Goal: Communication & Community: Participate in discussion

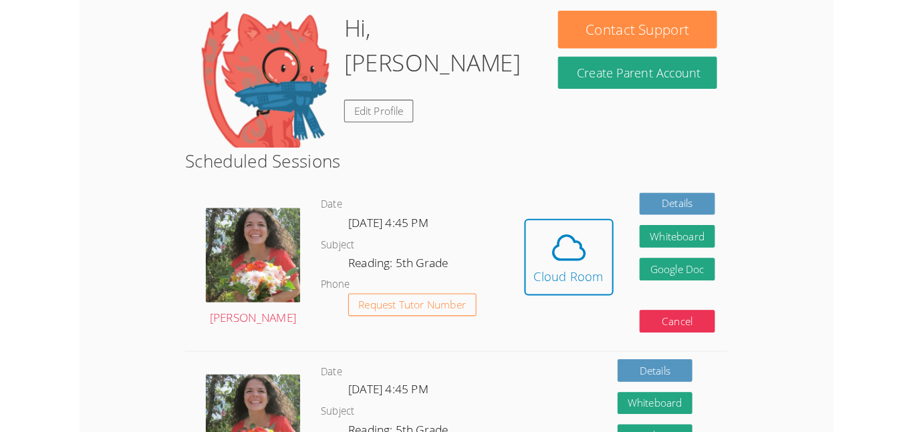
scroll to position [330, 0]
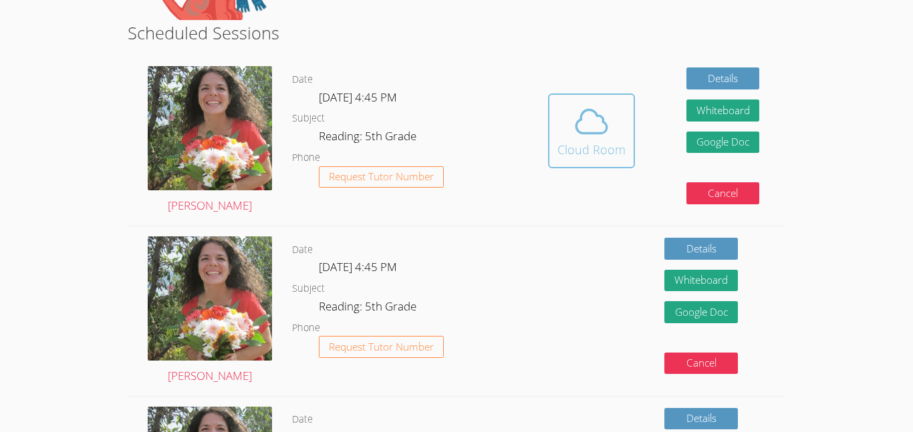
click at [594, 124] on icon at bounding box center [591, 121] width 37 height 37
click at [583, 142] on div "Cloud Room" at bounding box center [591, 149] width 68 height 19
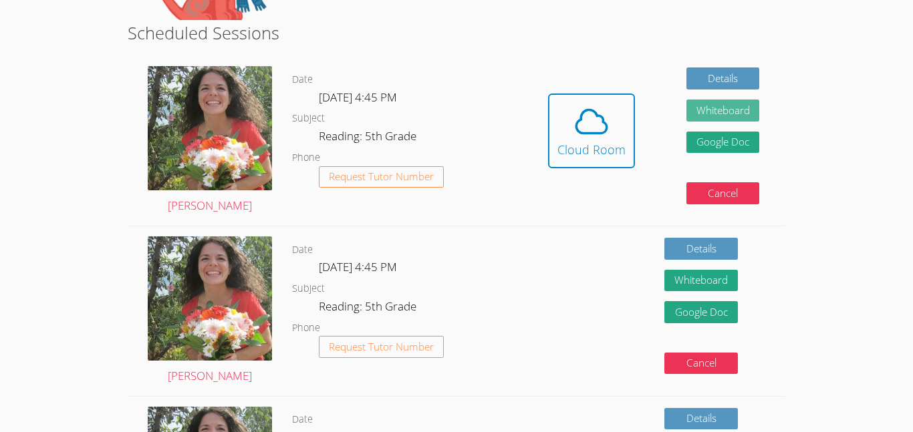
click at [722, 109] on button "Whiteboard" at bounding box center [723, 111] width 74 height 22
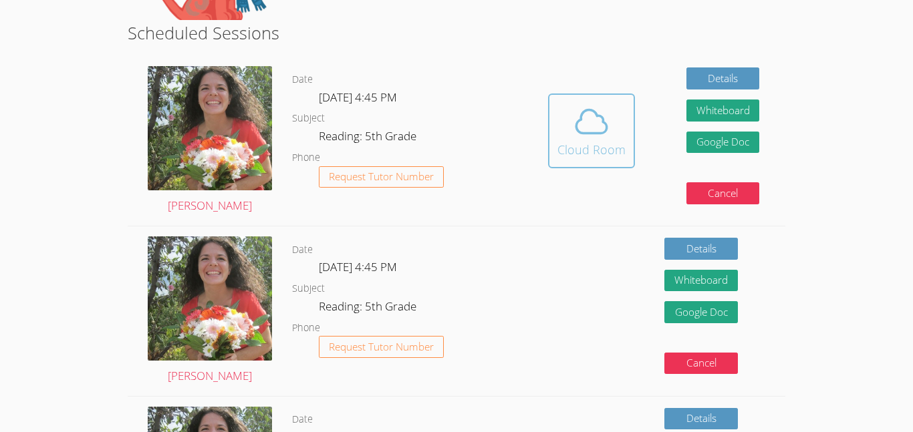
click at [609, 152] on div "Cloud Room" at bounding box center [591, 149] width 68 height 19
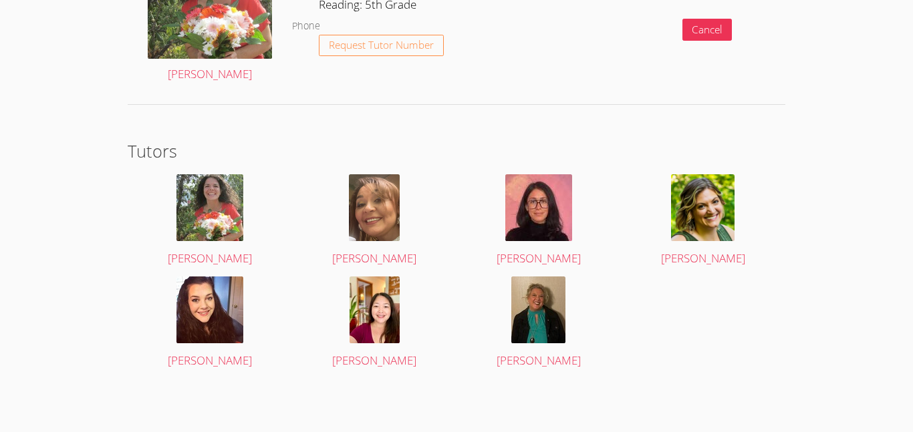
scroll to position [1990, 0]
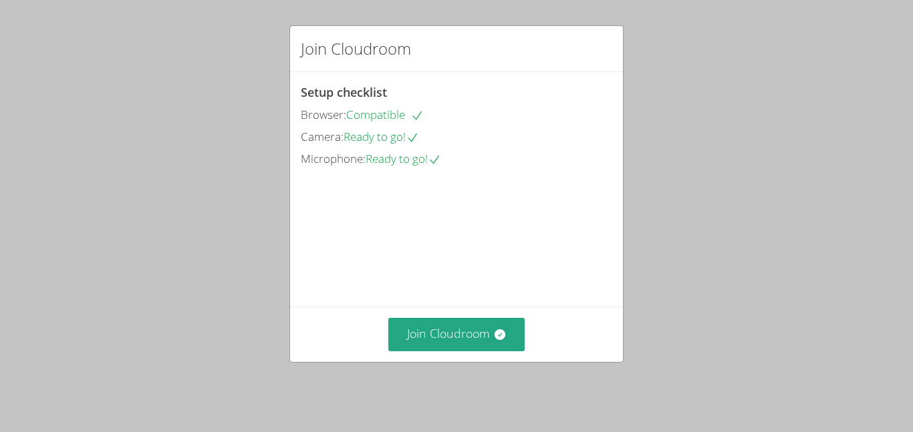
click at [541, 344] on div "Join Cloudroom" at bounding box center [456, 334] width 311 height 33
click at [505, 341] on icon at bounding box center [499, 334] width 13 height 13
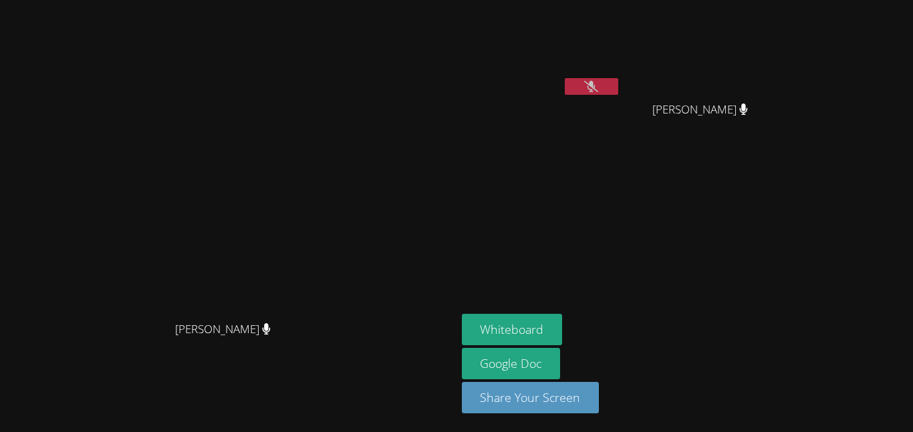
click at [618, 82] on button at bounding box center [591, 86] width 53 height 17
click at [581, 165] on aside "[PERSON_NAME] [PERSON_NAME] [PERSON_NAME] Whiteboard Google Doc Share Your Scre…" at bounding box center [623, 216] width 334 height 432
click at [215, 315] on video at bounding box center [228, 189] width 201 height 251
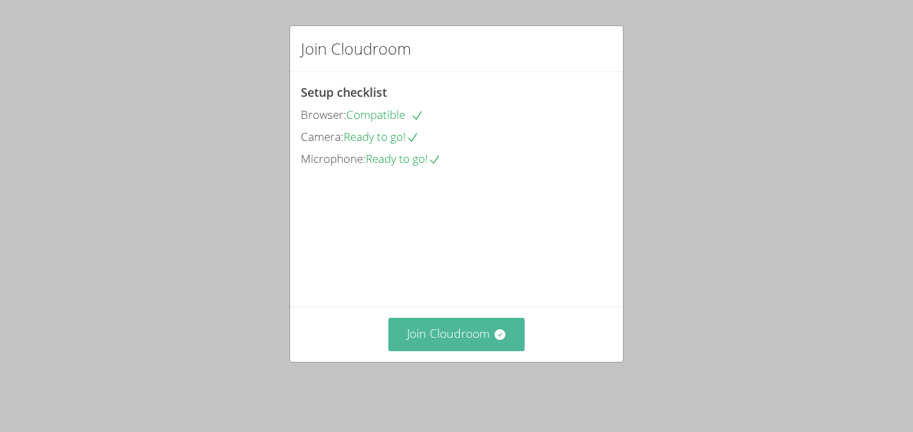
click at [463, 329] on button "Join Cloudroom" at bounding box center [456, 334] width 137 height 33
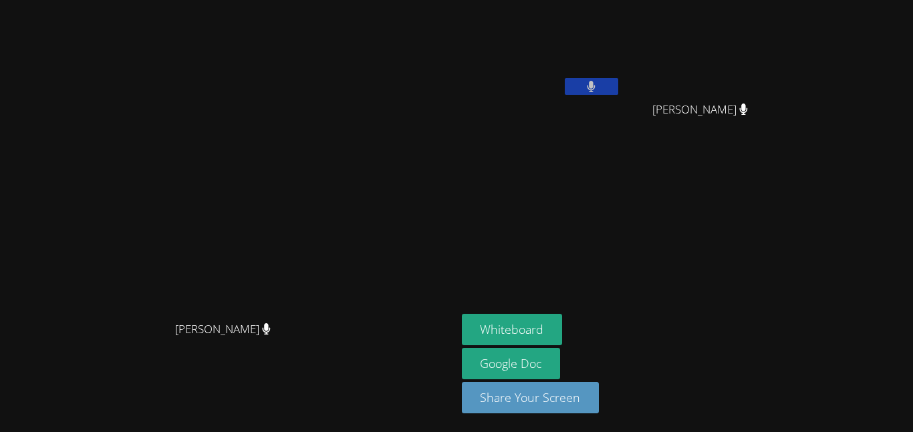
click at [630, 207] on aside "Silvia Iguardia Rodriguez Aria Evidson Aria Evidson Whiteboard Google Doc Share…" at bounding box center [623, 216] width 334 height 432
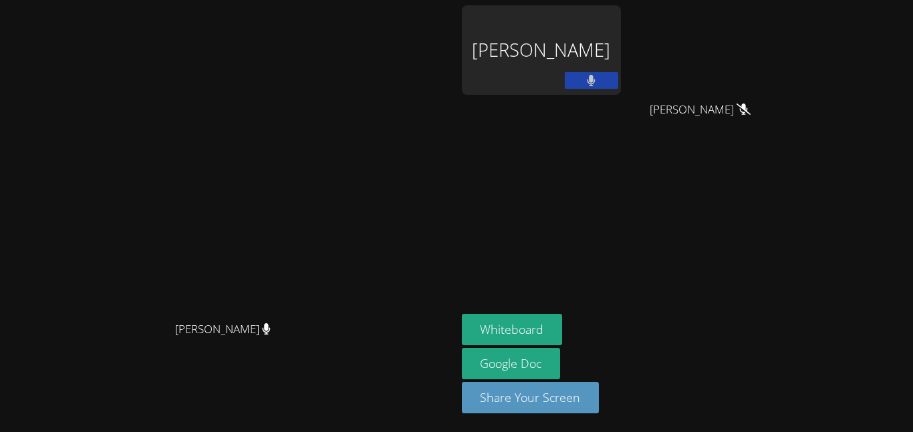
click at [595, 77] on icon at bounding box center [591, 80] width 9 height 11
click at [598, 77] on icon at bounding box center [591, 80] width 14 height 11
click at [595, 86] on icon at bounding box center [591, 80] width 8 height 11
click at [598, 83] on icon at bounding box center [591, 80] width 14 height 11
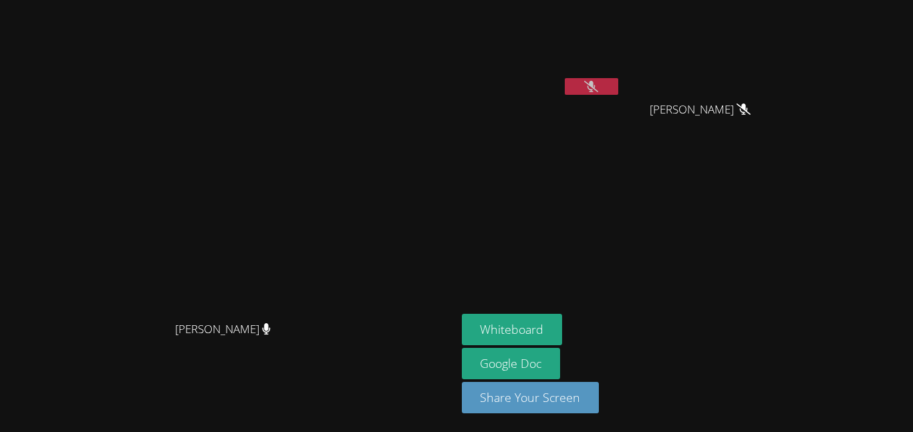
click at [598, 84] on icon at bounding box center [591, 86] width 14 height 11
click at [618, 88] on button at bounding box center [591, 86] width 53 height 17
click at [621, 77] on video at bounding box center [541, 50] width 159 height 90
click at [618, 84] on button at bounding box center [591, 86] width 53 height 17
click at [618, 94] on button at bounding box center [591, 86] width 53 height 17
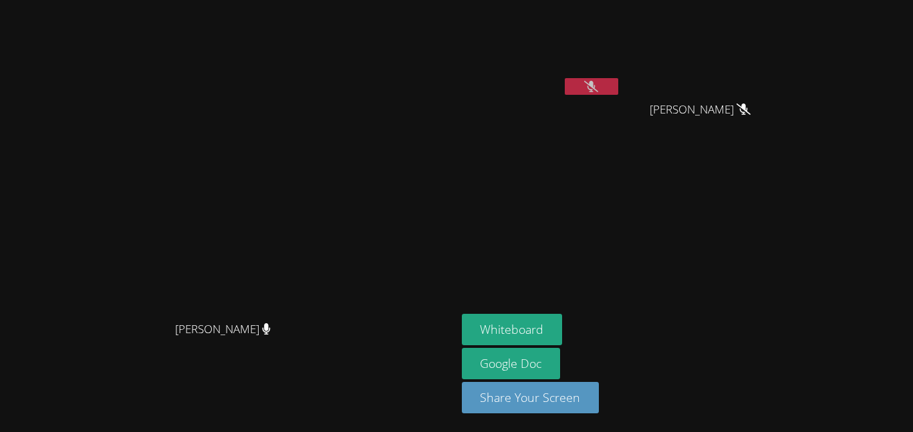
click at [621, 76] on video at bounding box center [541, 50] width 159 height 90
click at [598, 82] on icon at bounding box center [591, 86] width 14 height 11
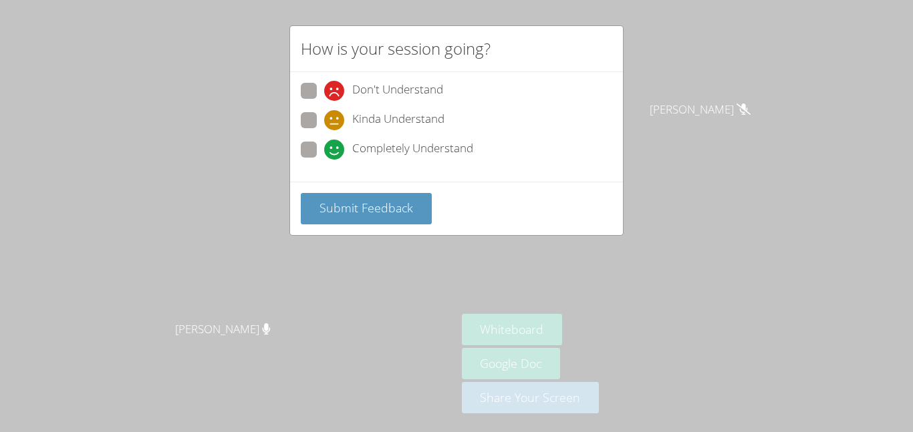
click at [392, 94] on span "Don't Understand" at bounding box center [397, 91] width 91 height 20
click at [336, 94] on input "Don't Understand" at bounding box center [329, 88] width 11 height 11
radio input "true"
click at [397, 114] on span "Kinda Understand" at bounding box center [398, 120] width 92 height 20
click at [336, 114] on input "Kinda Understand" at bounding box center [329, 117] width 11 height 11
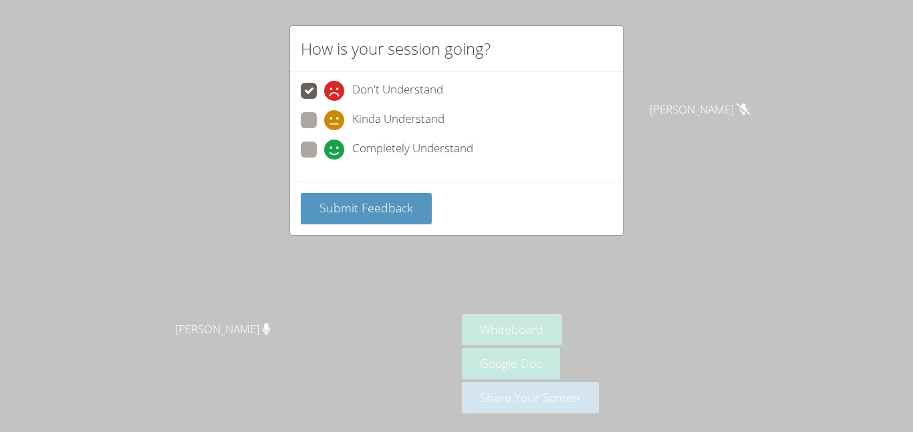
radio input "true"
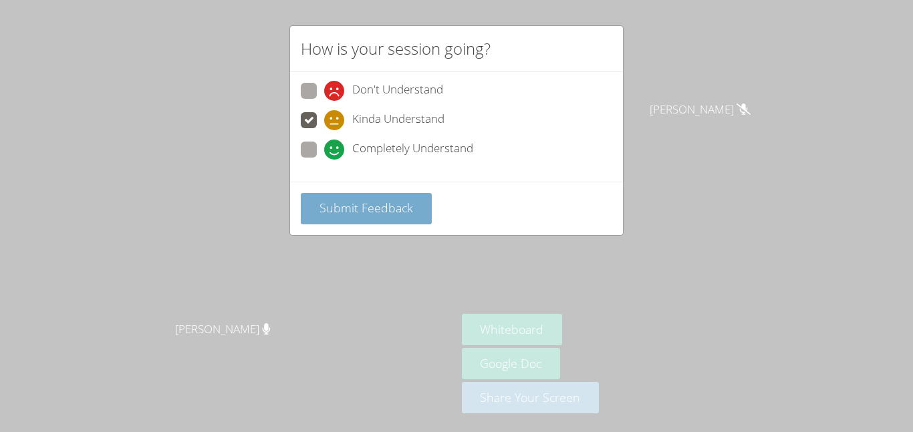
click at [380, 200] on span "Submit Feedback" at bounding box center [366, 208] width 94 height 16
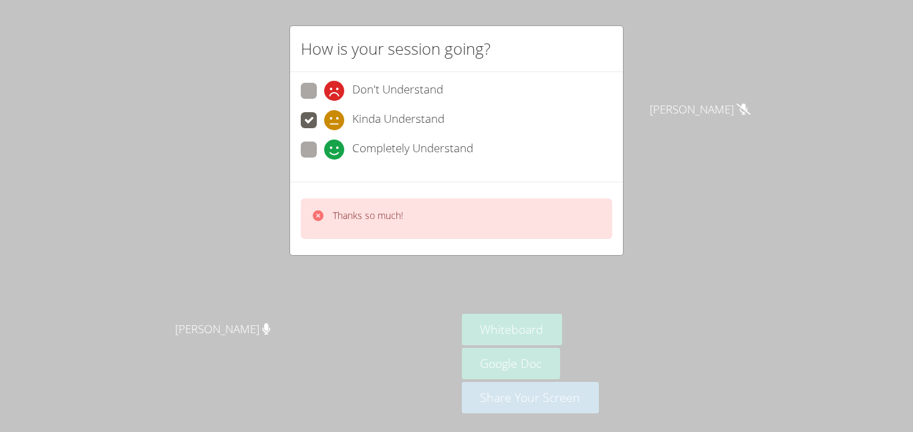
click at [401, 147] on span "Completely Understand" at bounding box center [412, 150] width 121 height 20
click at [336, 147] on input "Completely Understand" at bounding box center [329, 147] width 11 height 11
radio input "true"
click at [410, 212] on div "Thanks so much!" at bounding box center [456, 218] width 311 height 41
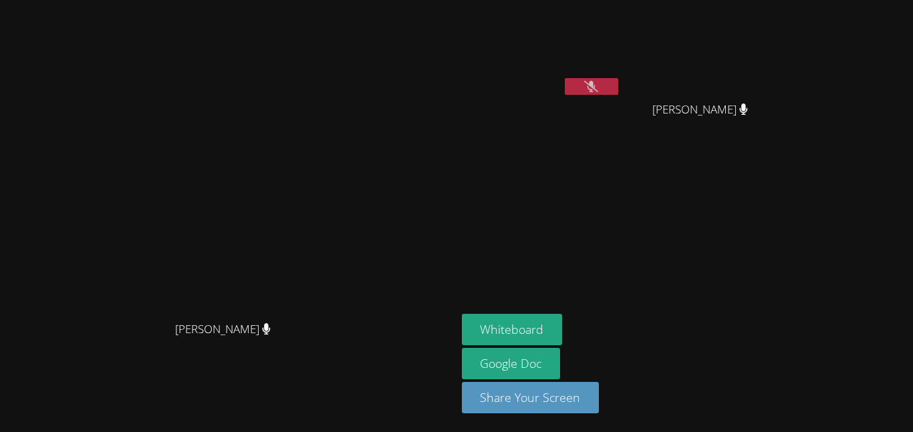
click at [598, 81] on icon at bounding box center [591, 86] width 14 height 11
click at [785, 332] on div "Whiteboard Google Doc Share Your Screen" at bounding box center [623, 369] width 323 height 110
